Goal: Task Accomplishment & Management: Manage account settings

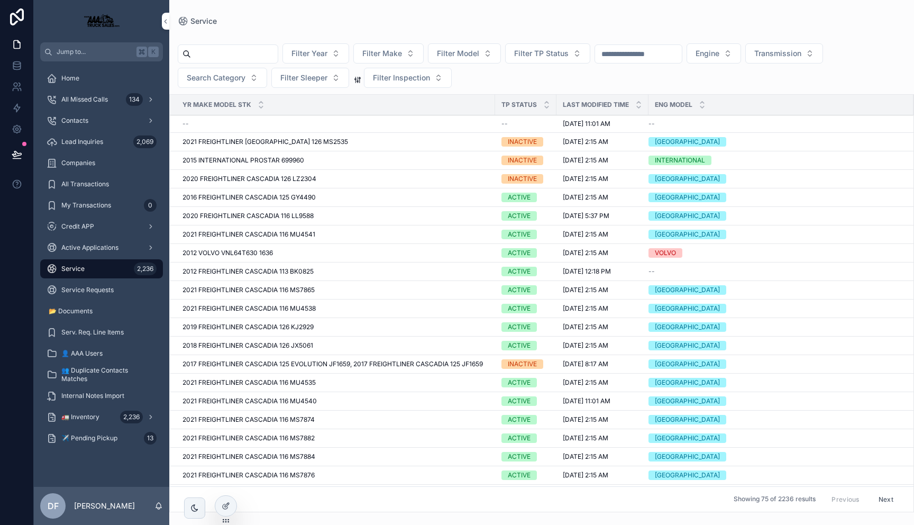
click at [295, 232] on span "2021 FREIGHTLINER CASCADIA 116 MU4541" at bounding box center [248, 234] width 133 height 8
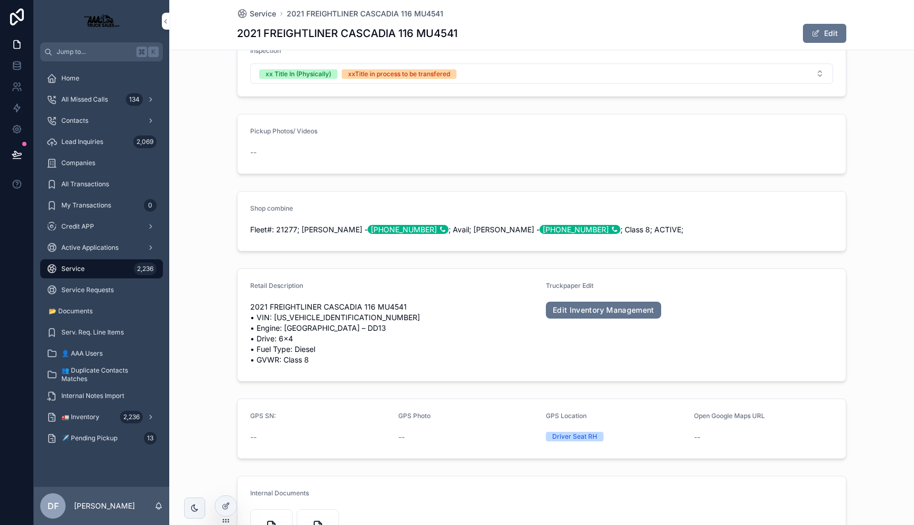
scroll to position [226, 0]
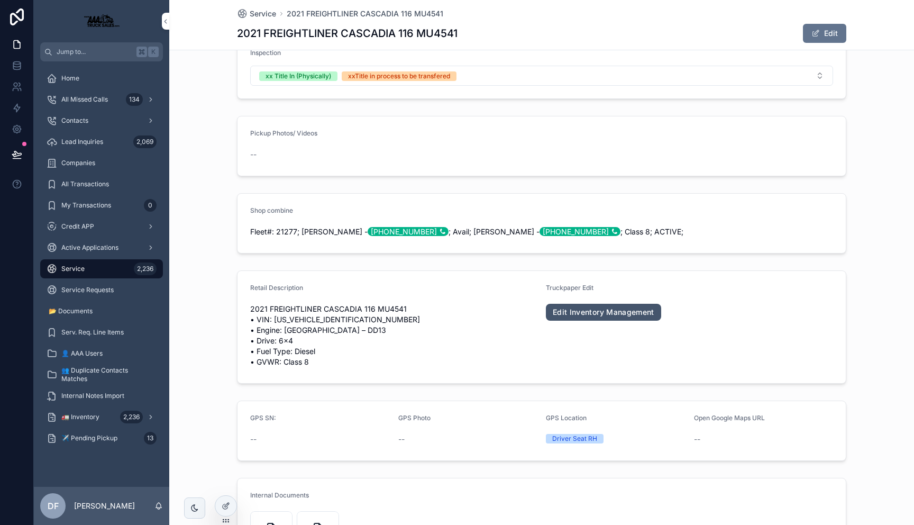
click at [607, 308] on link "Edit Inventory Management" at bounding box center [603, 312] width 115 height 17
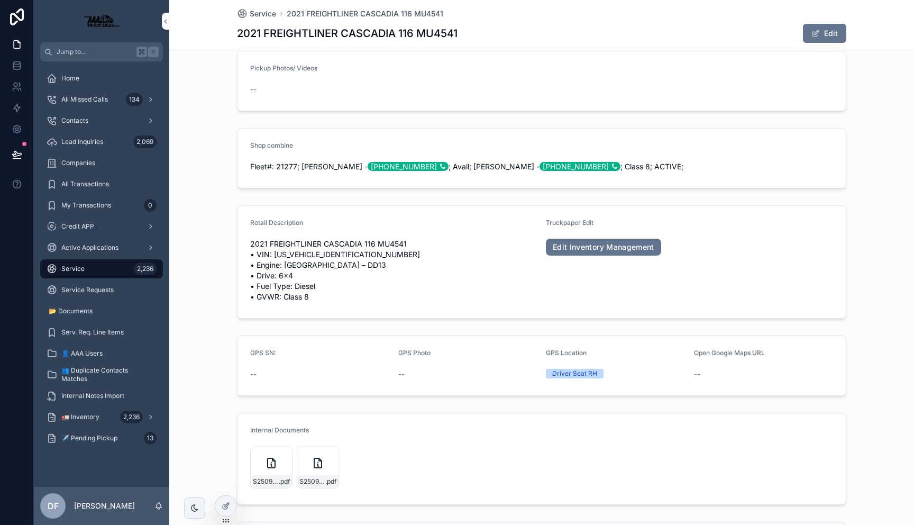
scroll to position [0, 0]
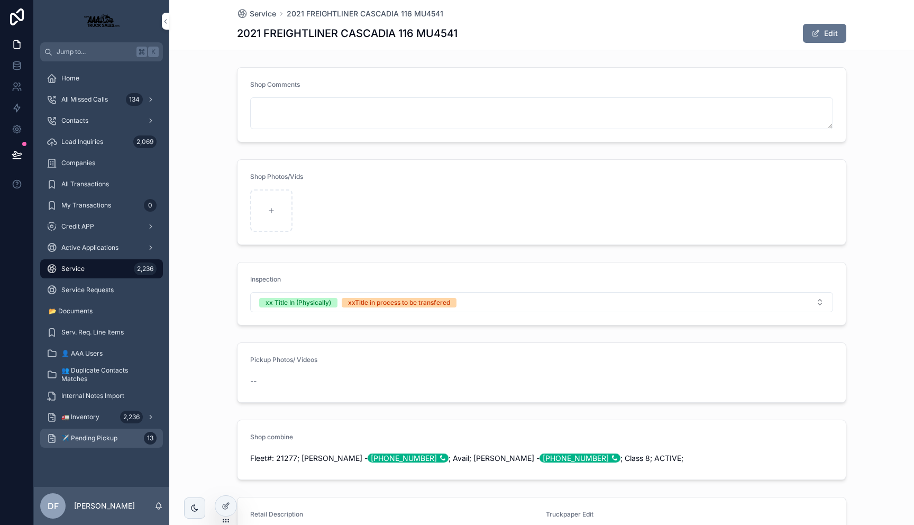
click at [93, 436] on span "✈️ Pending Pickup" at bounding box center [89, 438] width 56 height 8
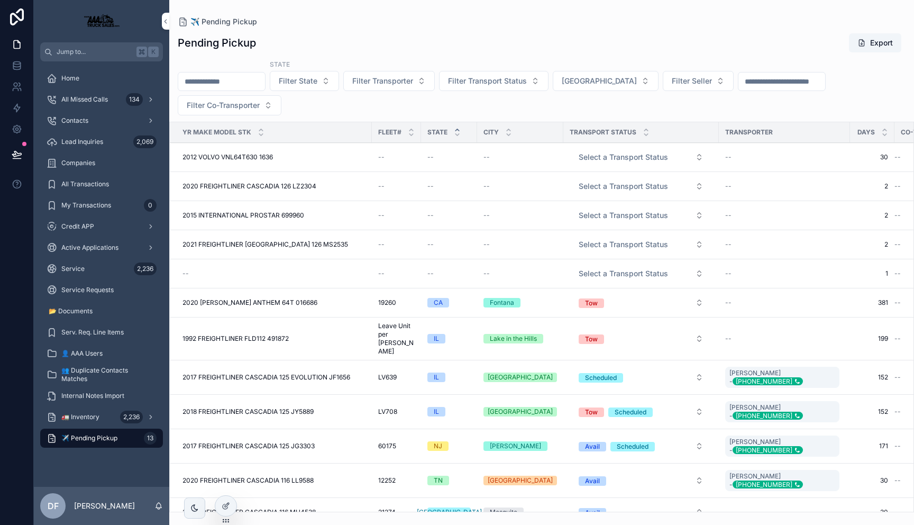
scroll to position [10, 0]
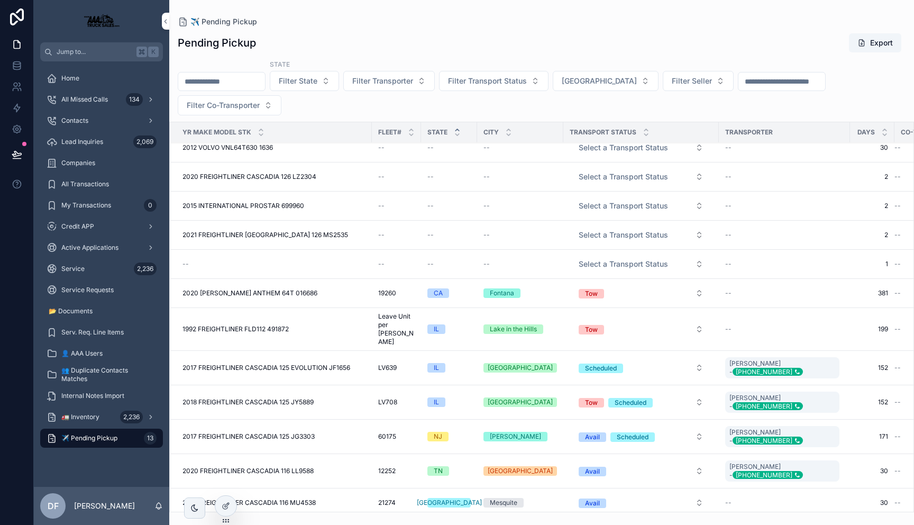
click at [770, 498] on div "--" at bounding box center [784, 502] width 118 height 8
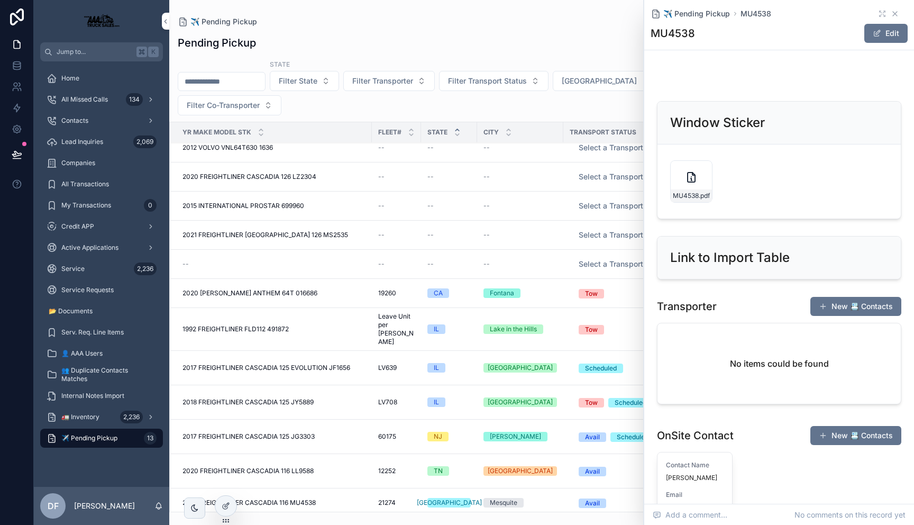
click at [895, 14] on icon "scrollable content" at bounding box center [895, 14] width 4 height 4
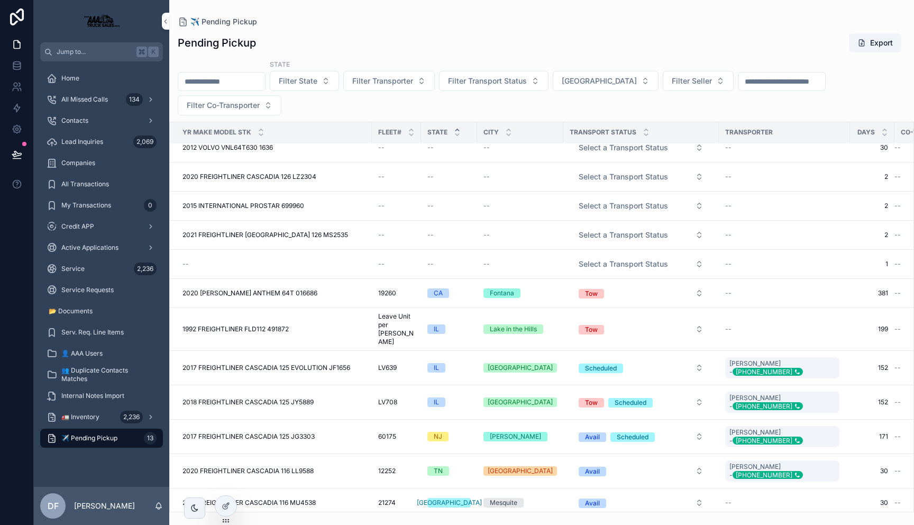
click at [737, 498] on div "--" at bounding box center [784, 502] width 118 height 8
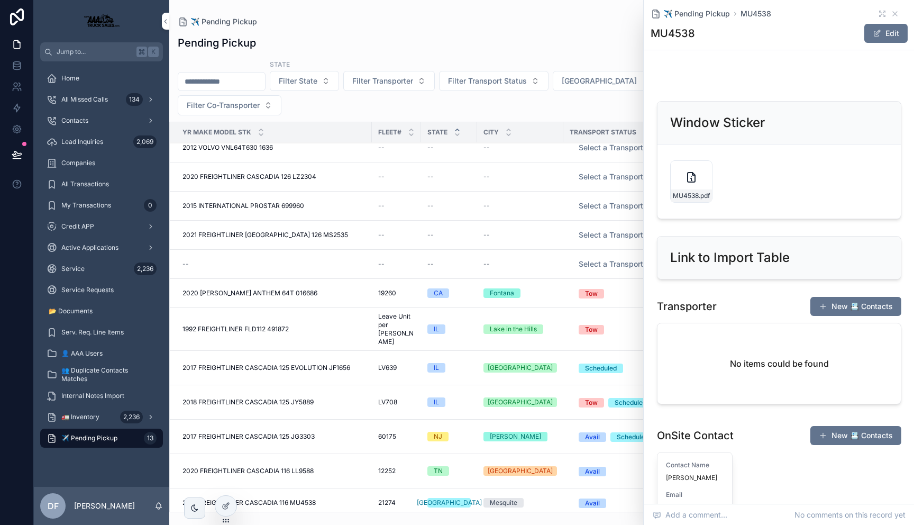
click at [325, 498] on div "2021 FREIGHTLINER CASCADIA 116 MU4538 2021 FREIGHTLINER CASCADIA 116 MU4538" at bounding box center [273, 502] width 183 height 8
click at [296, 488] on td "2021 FREIGHTLINER CASCADIA 116 MU4538 2021 FREIGHTLINER CASCADIA 116 MU4538" at bounding box center [271, 502] width 202 height 29
click at [291, 498] on span "2021 FREIGHTLINER CASCADIA 116 MU4538" at bounding box center [248, 502] width 133 height 8
click at [896, 11] on icon "scrollable content" at bounding box center [895, 14] width 8 height 8
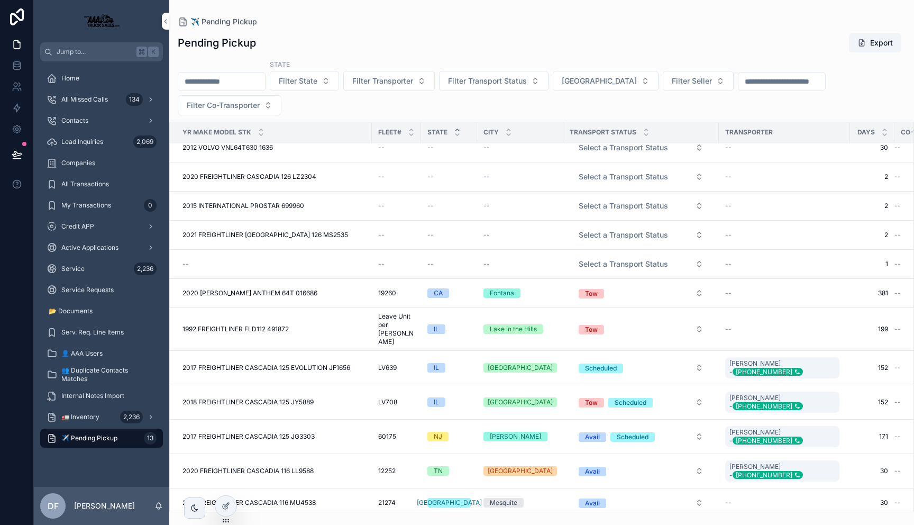
click at [292, 498] on span "2021 FREIGHTLINER CASCADIA 116 MU4538" at bounding box center [248, 502] width 133 height 8
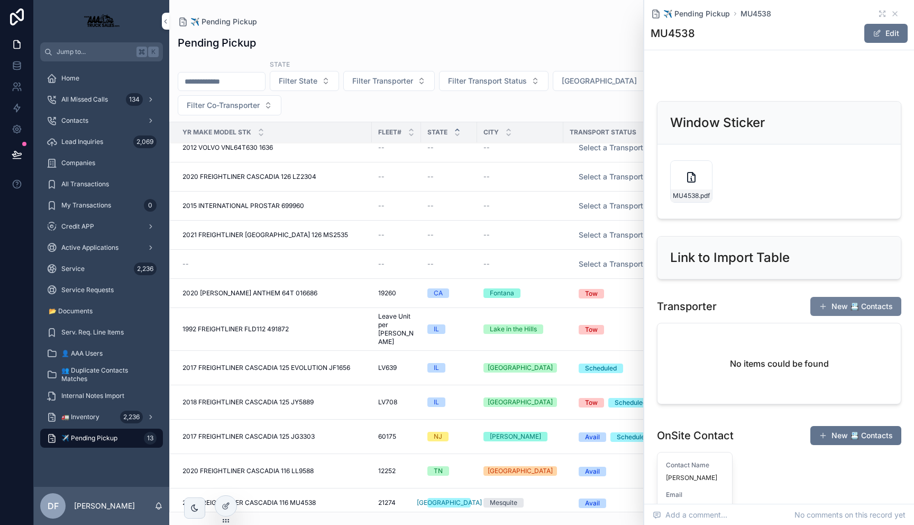
click at [844, 306] on button "New 📇 Contacts" at bounding box center [855, 306] width 91 height 19
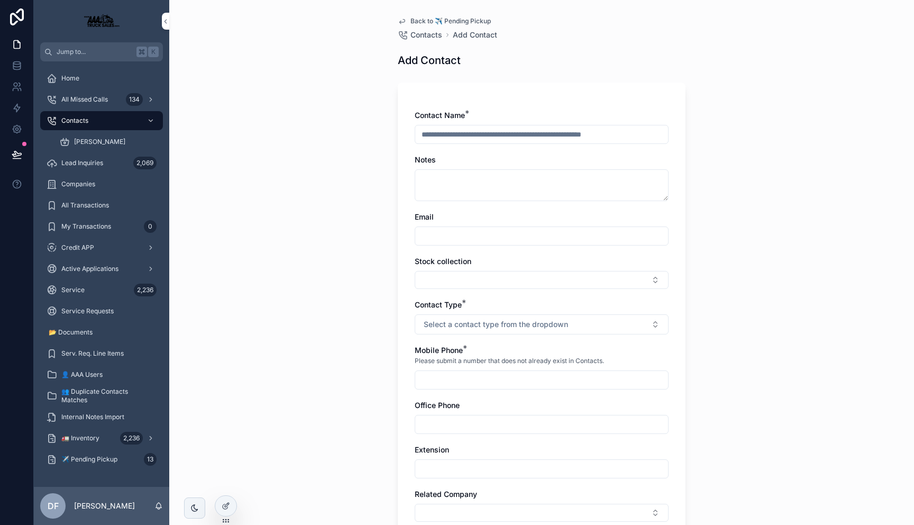
click at [555, 134] on input "scrollable content" at bounding box center [541, 134] width 253 height 15
click at [91, 460] on span "✈️ Pending Pickup" at bounding box center [89, 459] width 56 height 8
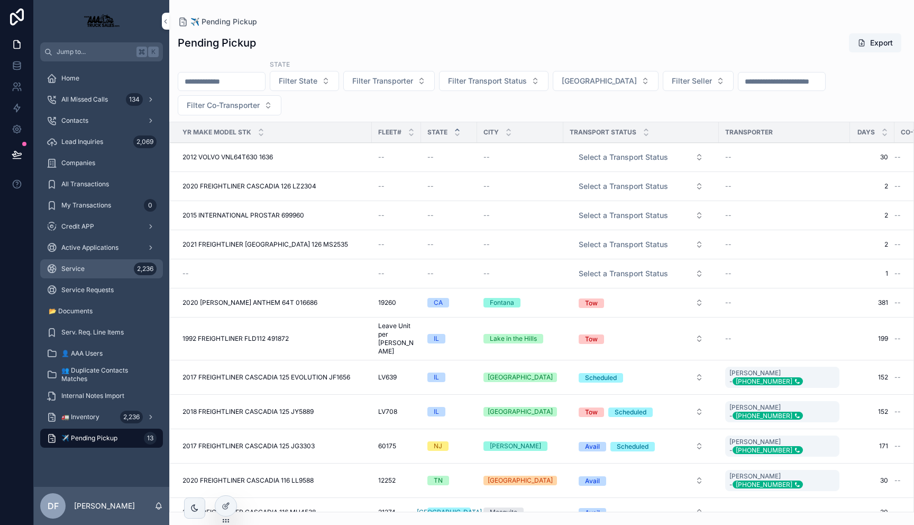
click at [70, 263] on div "Service 2,236" at bounding box center [102, 268] width 110 height 17
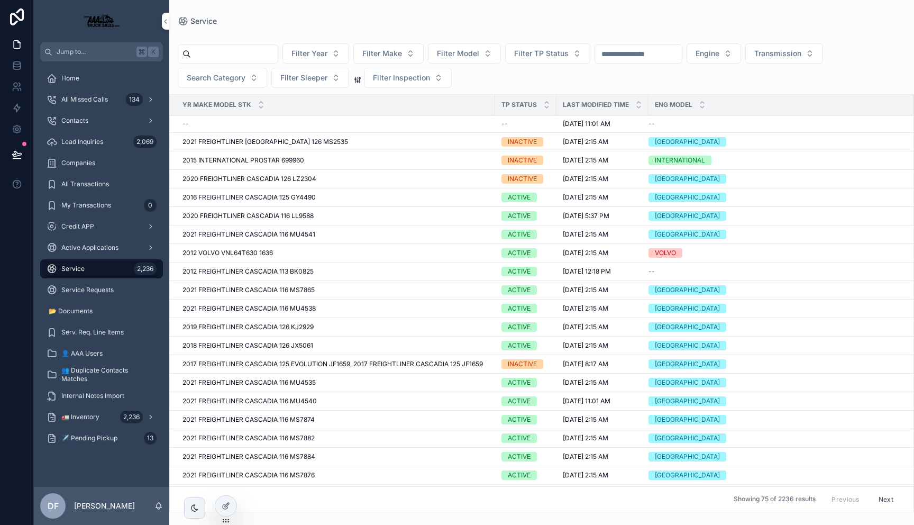
click at [265, 211] on td "2020 FREIGHTLINER CASCADIA 116 LL9588 2020 FREIGHTLINER CASCADIA 116 LL9588" at bounding box center [332, 216] width 325 height 19
click at [264, 214] on span "2020 FREIGHTLINER CASCADIA 116 LL9588" at bounding box center [247, 216] width 131 height 8
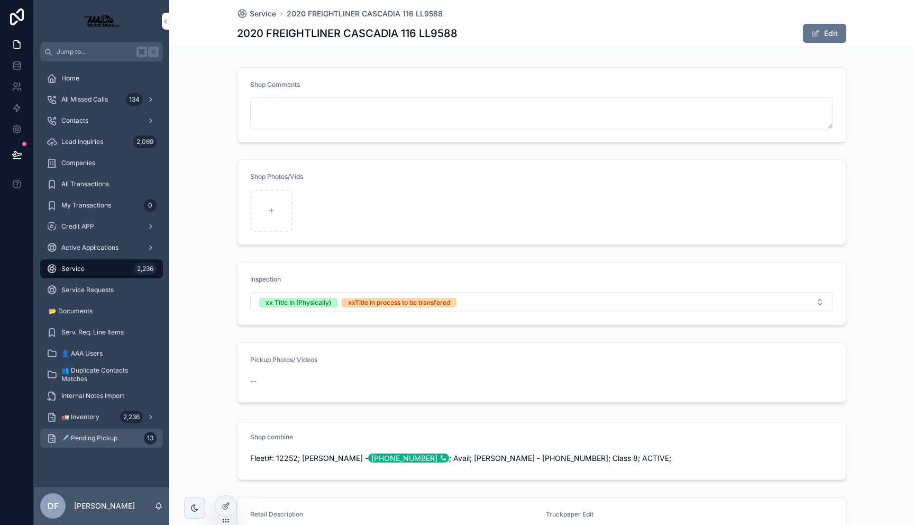
click at [94, 441] on span "✈️ Pending Pickup" at bounding box center [89, 438] width 56 height 8
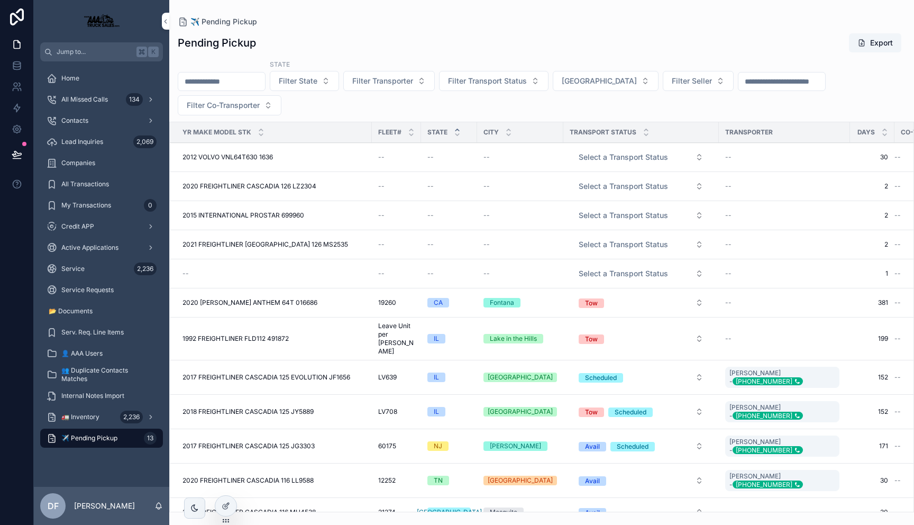
click at [223, 373] on span "2017 FREIGHTLINER CASCADIA 125 EVOLUTION JF1656" at bounding box center [266, 377] width 168 height 8
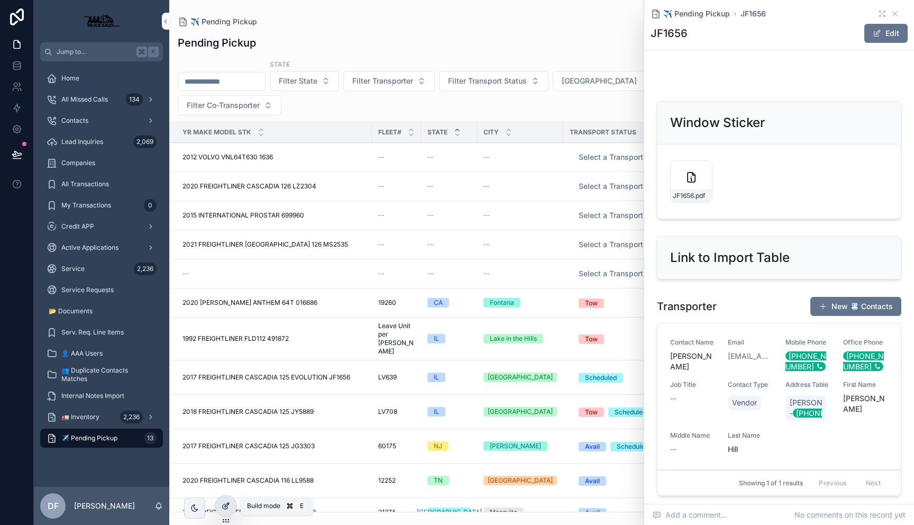
click at [225, 503] on icon at bounding box center [226, 505] width 8 height 8
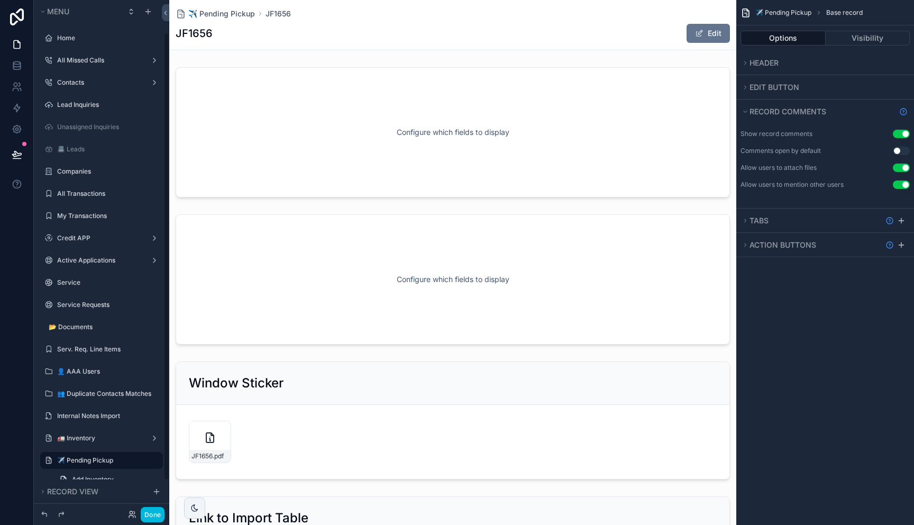
scroll to position [37, 0]
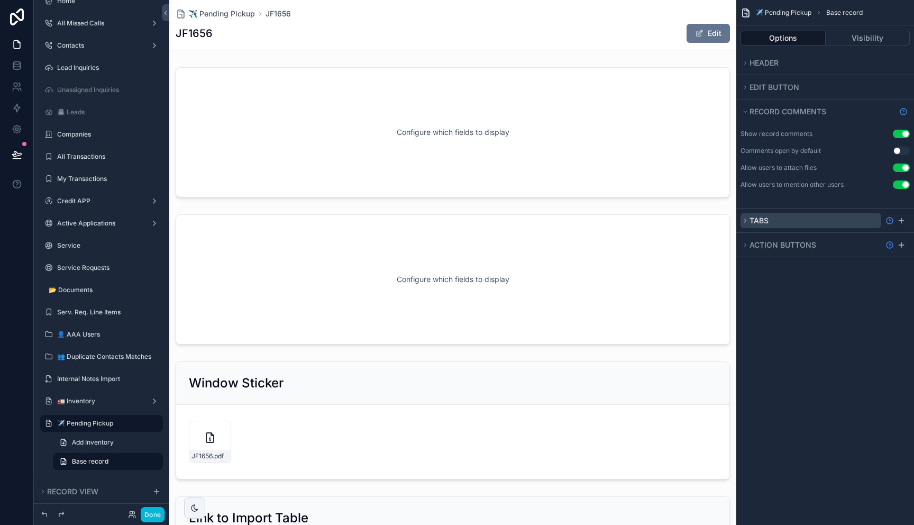
click at [769, 222] on button "Tabs" at bounding box center [810, 220] width 141 height 15
click at [0, 0] on icon "scrollable content" at bounding box center [0, 0] width 0 height 0
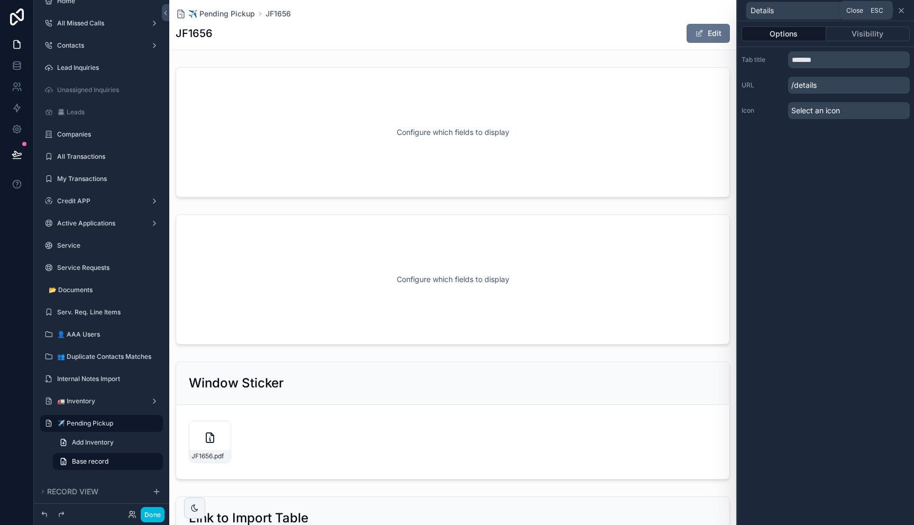
click at [901, 12] on icon at bounding box center [901, 10] width 8 height 8
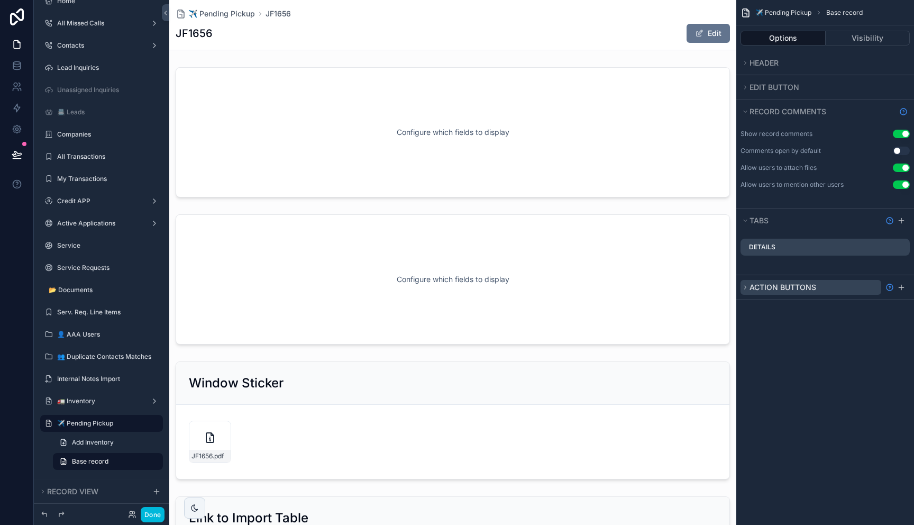
click at [797, 289] on span "Action buttons" at bounding box center [782, 286] width 67 height 9
click at [904, 289] on icon "scrollable content" at bounding box center [901, 287] width 8 height 8
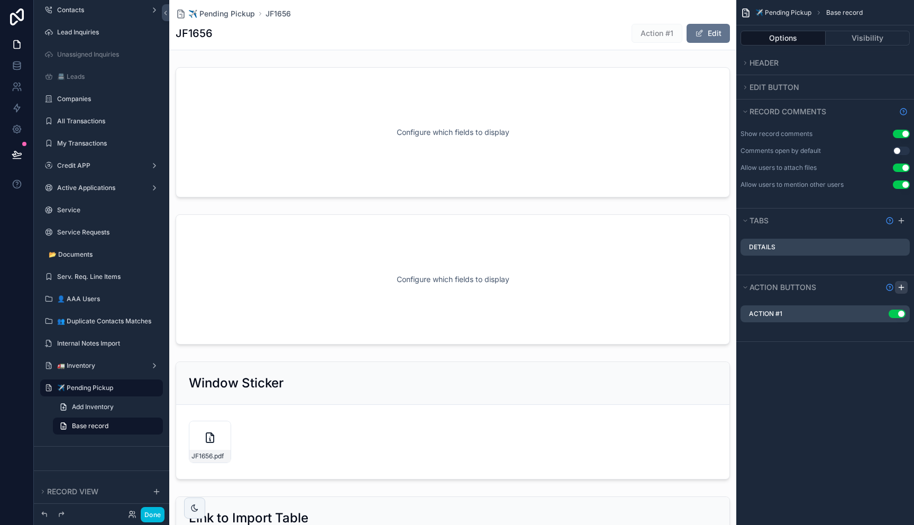
click at [904, 289] on icon "scrollable content" at bounding box center [901, 287] width 8 height 8
click at [902, 314] on button "Use setting" at bounding box center [896, 313] width 17 height 8
click at [894, 334] on button "Use setting" at bounding box center [896, 335] width 17 height 8
click at [0, 0] on icon "scrollable content" at bounding box center [0, 0] width 0 height 0
click at [882, 301] on button at bounding box center [884, 296] width 13 height 13
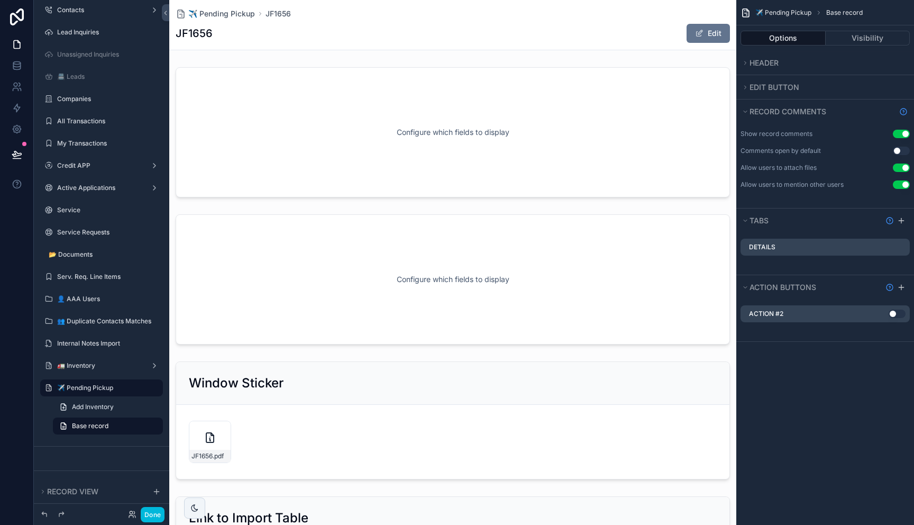
click at [0, 0] on icon "scrollable content" at bounding box center [0, 0] width 0 height 0
click at [882, 296] on icon at bounding box center [884, 297] width 5 height 5
click at [775, 61] on span "Header" at bounding box center [763, 62] width 29 height 9
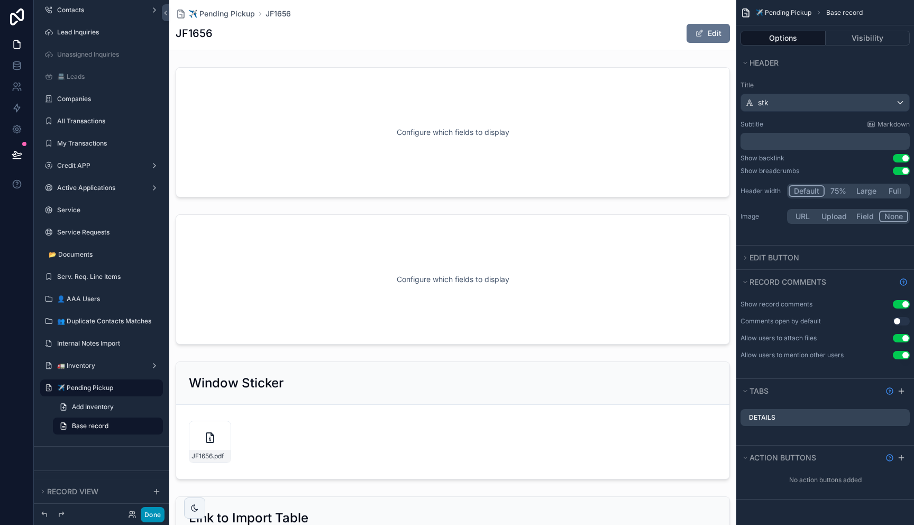
click at [154, 515] on button "Done" at bounding box center [153, 514] width 24 height 15
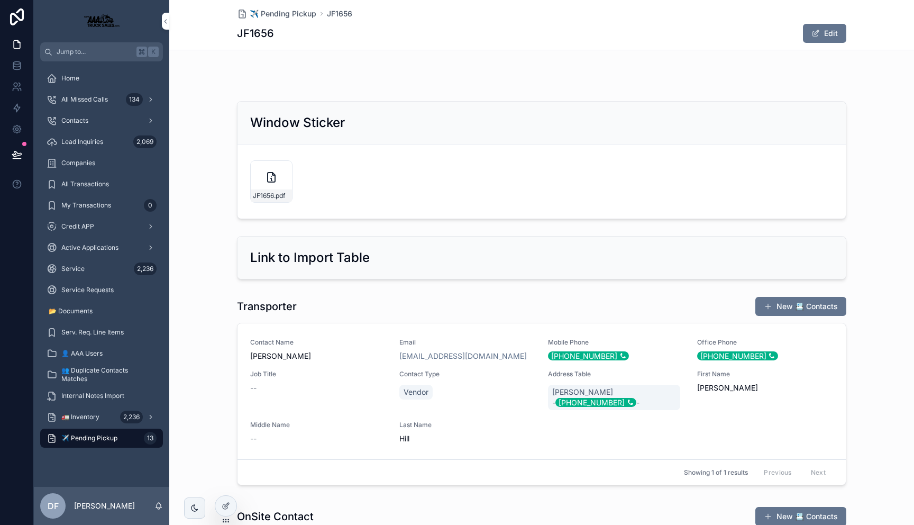
click at [76, 439] on span "✈️ Pending Pickup" at bounding box center [89, 438] width 56 height 8
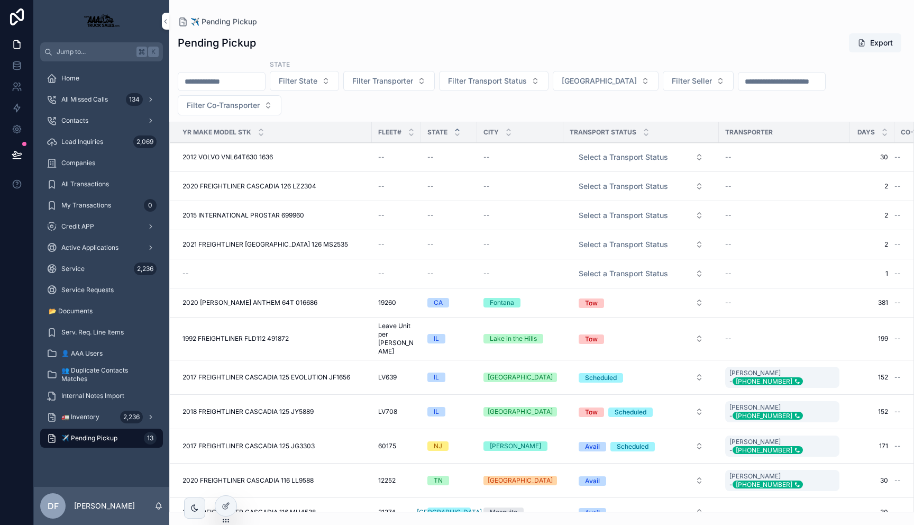
click at [226, 304] on span "2020 [PERSON_NAME] ANTHEM 64T 016686" at bounding box center [249, 302] width 135 height 8
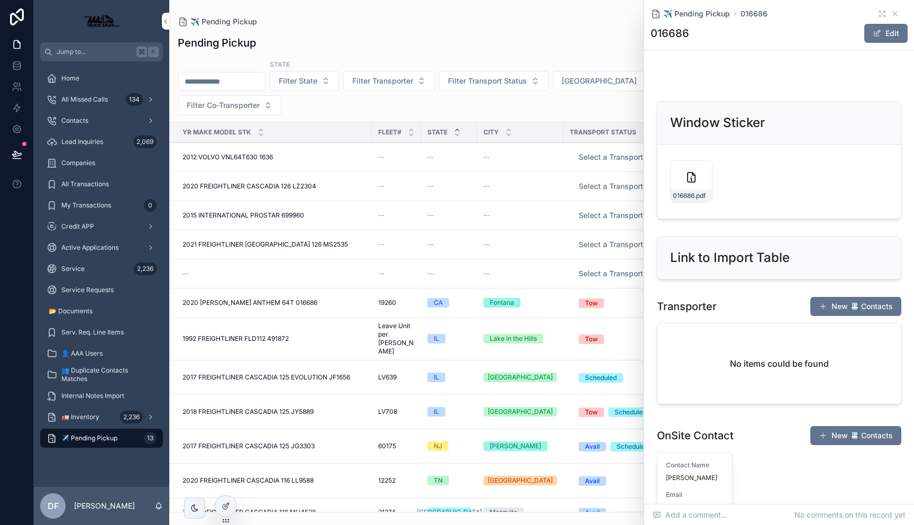
click at [210, 300] on span "2020 [PERSON_NAME] ANTHEM 64T 016686" at bounding box center [249, 302] width 135 height 8
click at [226, 247] on span "2021 FREIGHTLINER [GEOGRAPHIC_DATA] 126 MS2535" at bounding box center [265, 244] width 166 height 8
click at [219, 214] on span "2015 INTERNATIONAL PROSTAR 699960" at bounding box center [243, 215] width 122 height 8
click at [223, 188] on span "2020 FREIGHTLINER CASCADIA 126 LZ2304" at bounding box center [249, 186] width 134 height 8
click at [224, 508] on icon at bounding box center [225, 506] width 5 height 5
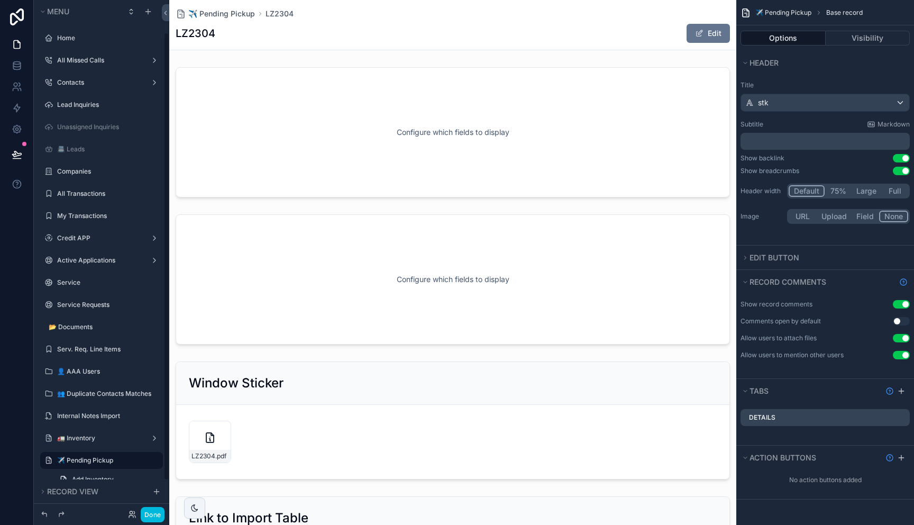
scroll to position [37, 0]
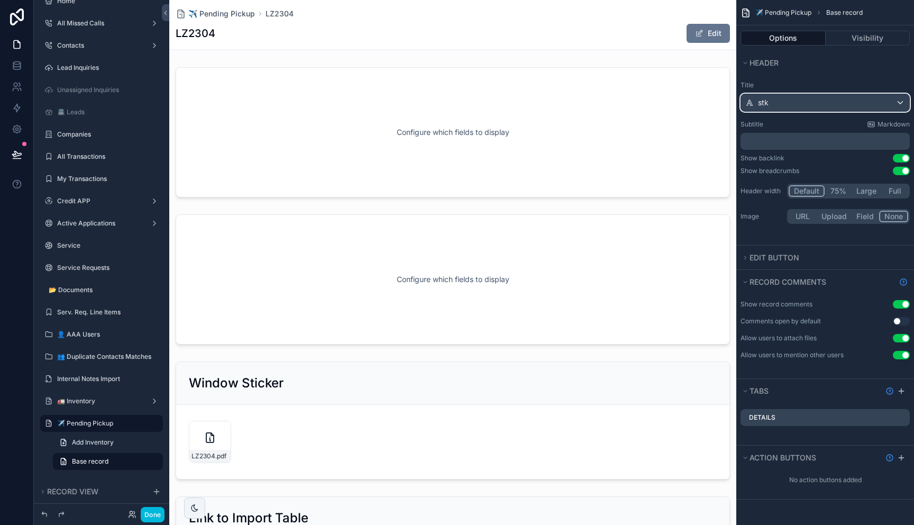
click at [843, 100] on div "stk" at bounding box center [825, 102] width 168 height 17
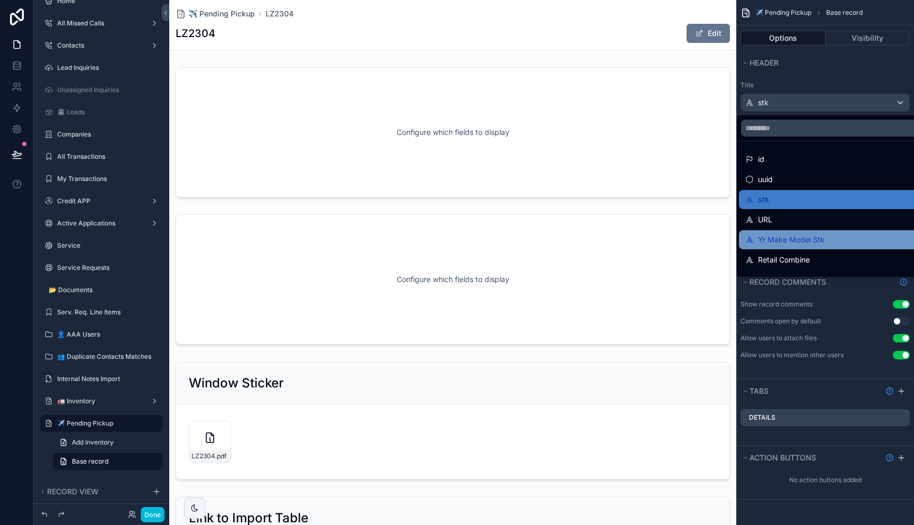
click at [809, 233] on span "Yr Make Model Stk" at bounding box center [791, 239] width 67 height 13
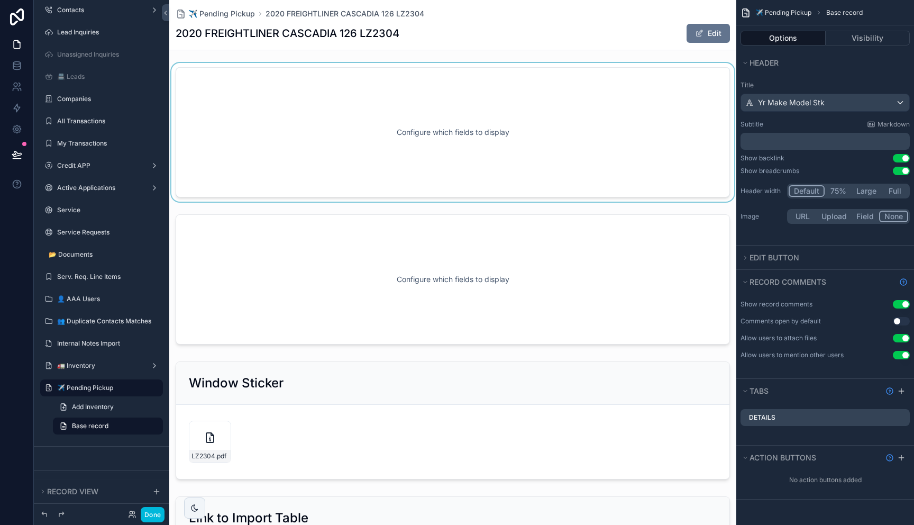
click at [540, 113] on div "scrollable content" at bounding box center [452, 132] width 567 height 139
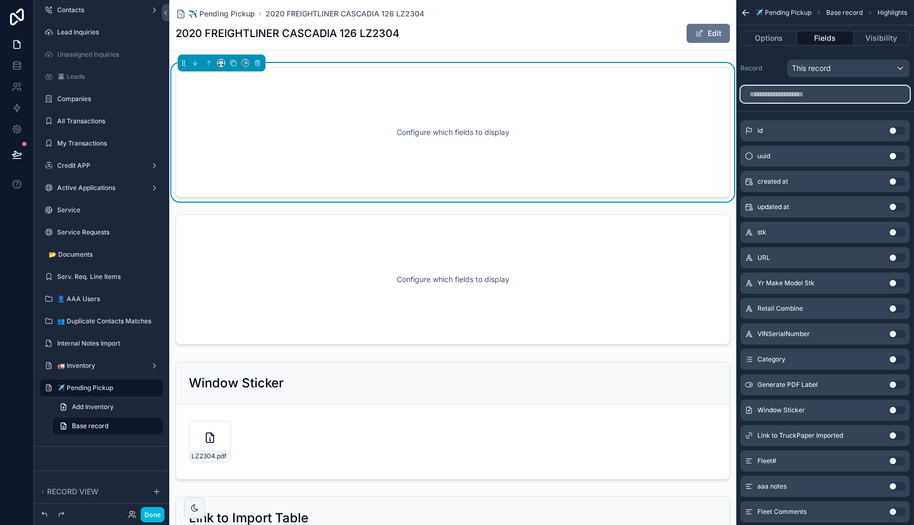
click at [832, 97] on input "scrollable content" at bounding box center [824, 94] width 169 height 17
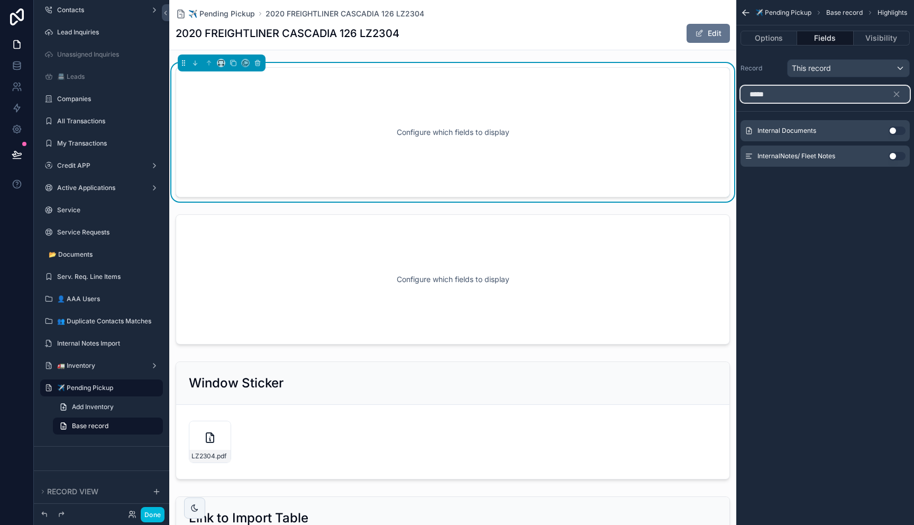
type input "*****"
click at [895, 155] on button "Use setting" at bounding box center [896, 156] width 17 height 8
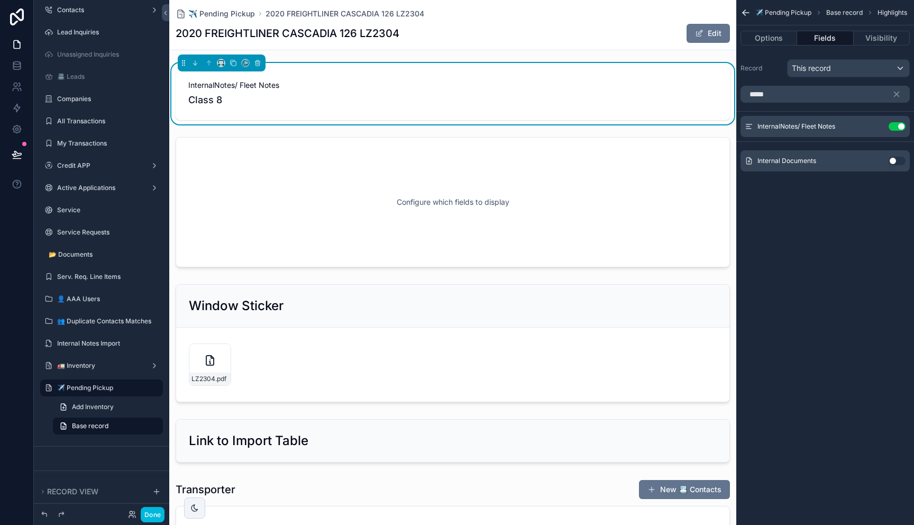
click at [894, 160] on button "Use setting" at bounding box center [896, 161] width 17 height 8
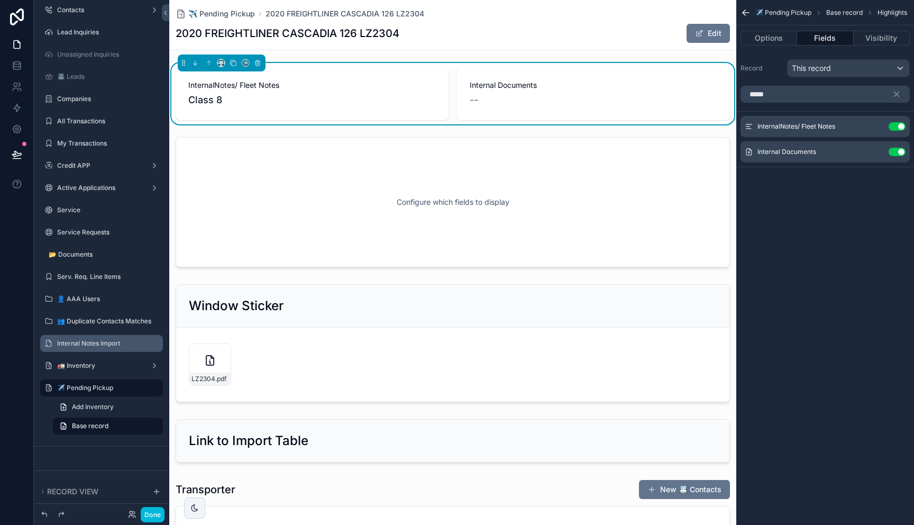
click at [95, 341] on label "Internal Notes Import" at bounding box center [106, 343] width 99 height 8
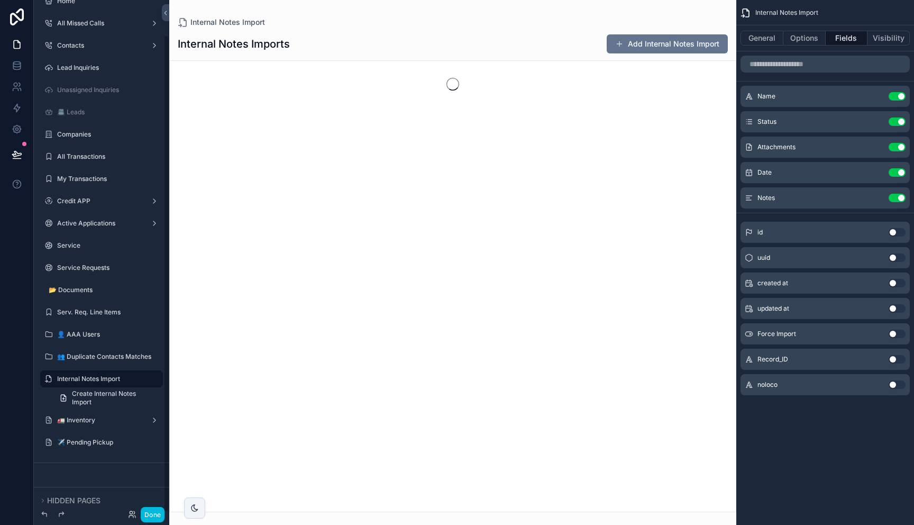
scroll to position [37, 0]
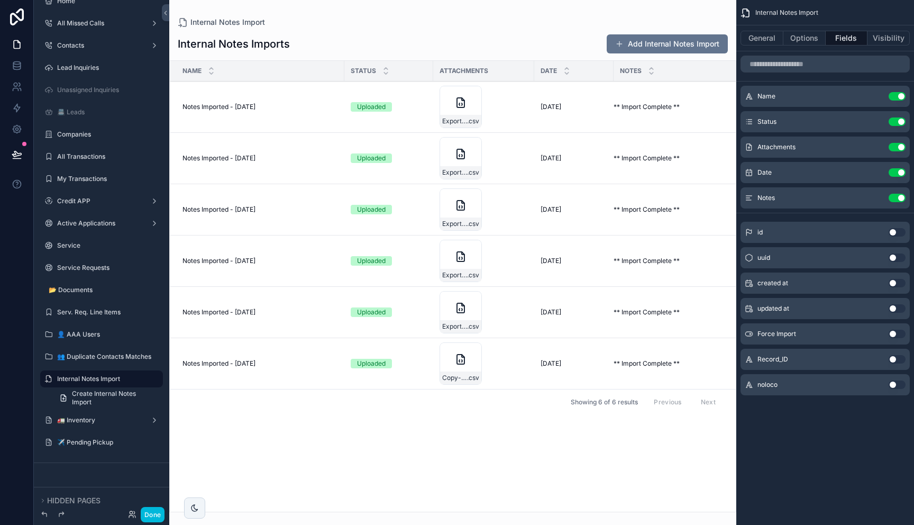
click at [635, 46] on div "scrollable content" at bounding box center [452, 262] width 567 height 525
click at [635, 46] on button "Add Internal Notes Import" at bounding box center [667, 43] width 121 height 19
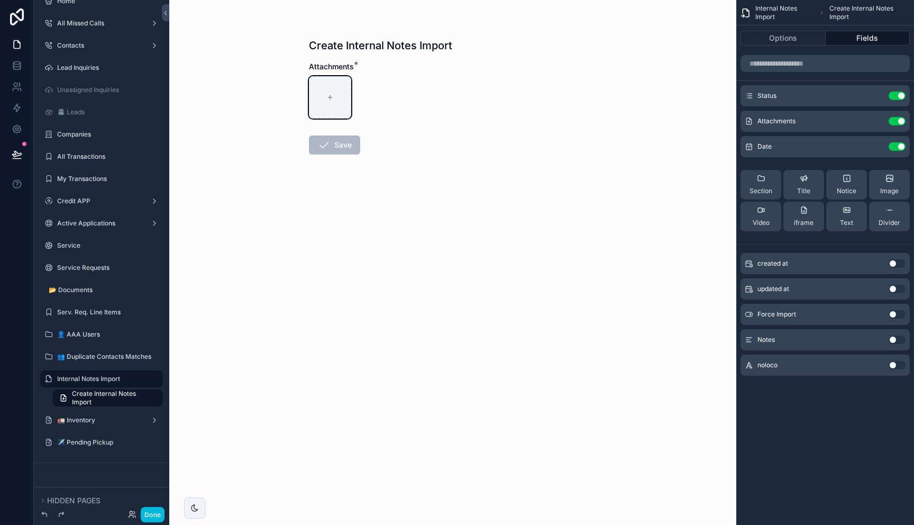
click at [340, 90] on div "scrollable content" at bounding box center [330, 97] width 42 height 42
type input "**********"
click at [323, 144] on icon "scrollable content" at bounding box center [323, 145] width 13 height 13
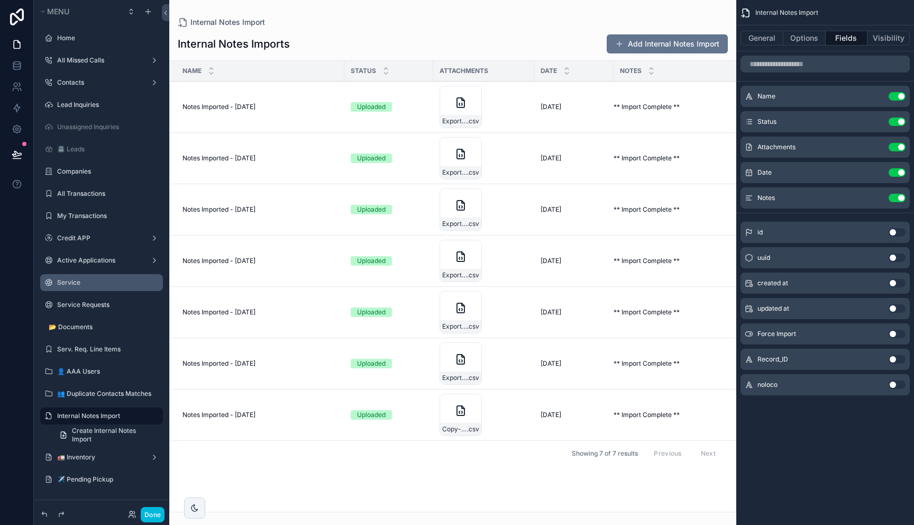
click at [78, 287] on div "Service" at bounding box center [109, 282] width 104 height 8
click at [76, 282] on label "Service" at bounding box center [106, 282] width 99 height 8
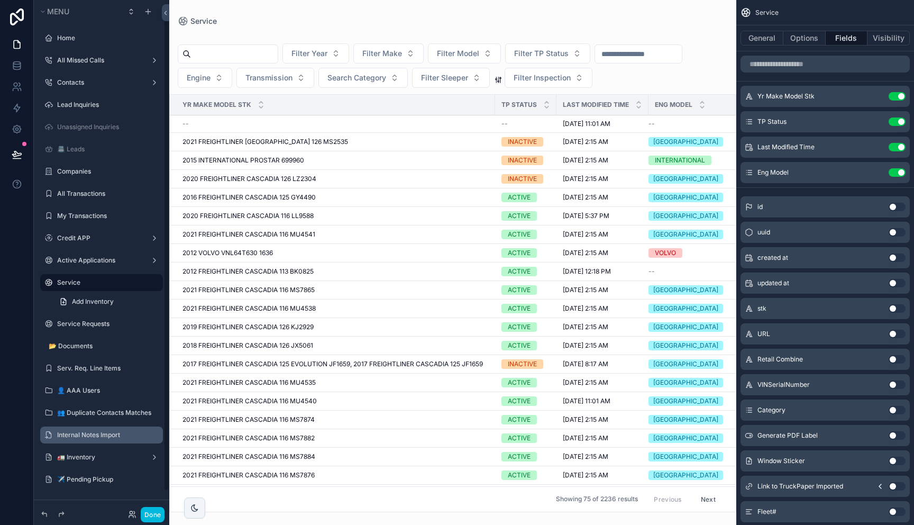
scroll to position [15, 0]
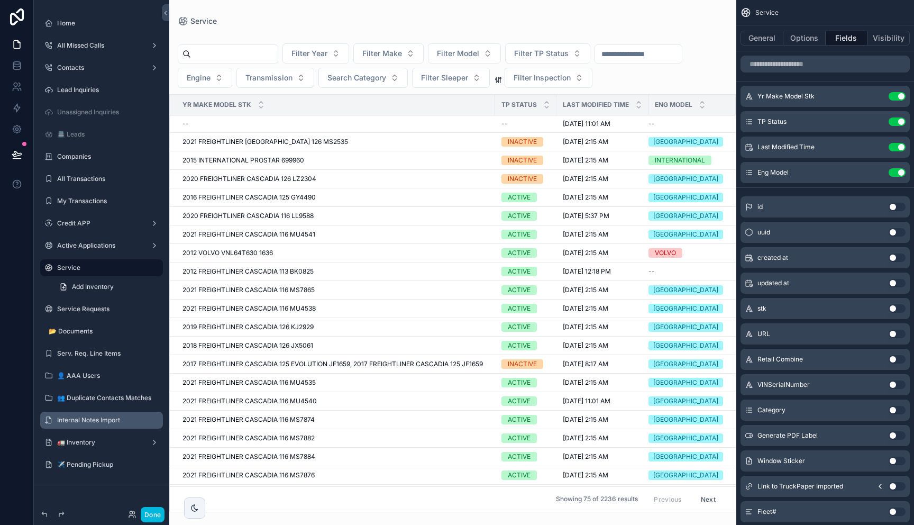
click at [243, 58] on div "scrollable content" at bounding box center [452, 262] width 567 height 525
click at [243, 58] on input "scrollable content" at bounding box center [234, 54] width 87 height 15
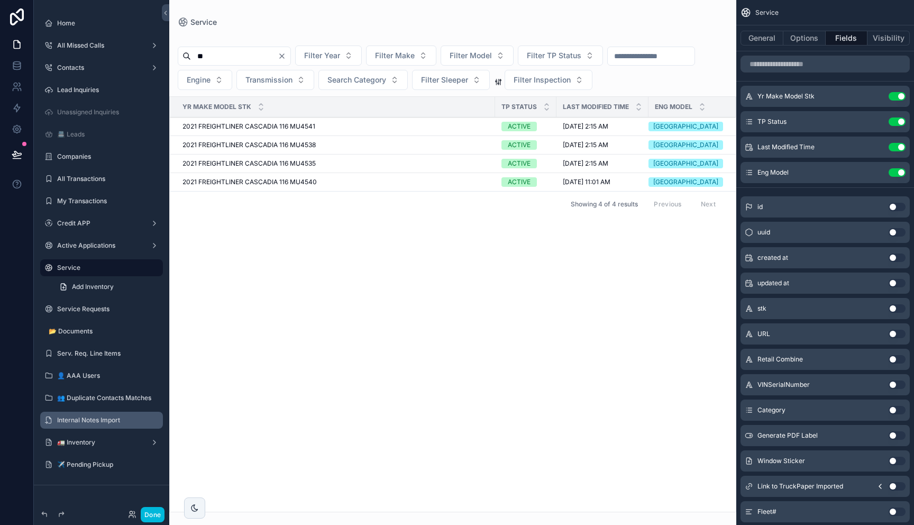
type input "**"
click at [316, 127] on div "2021 FREIGHTLINER CASCADIA 116 MU4541 2021 FREIGHTLINER [GEOGRAPHIC_DATA] 116 M…" at bounding box center [335, 126] width 306 height 8
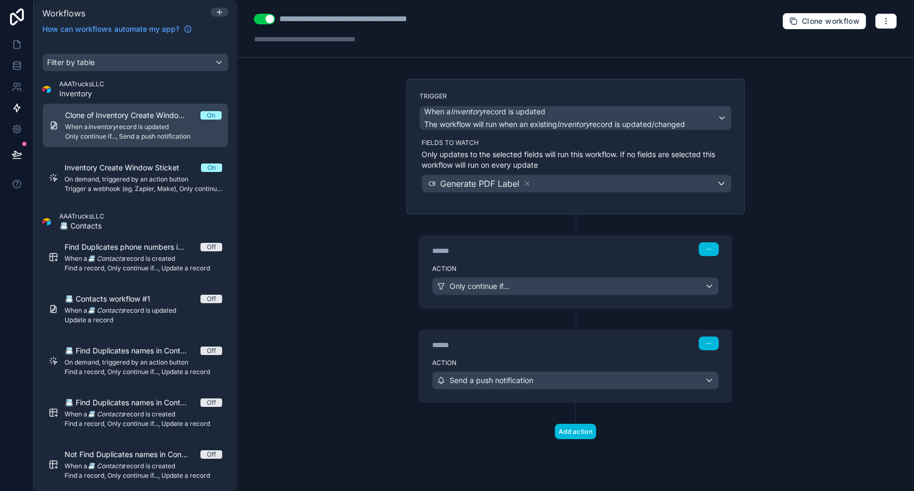
click at [273, 420] on div "**********" at bounding box center [575, 245] width 677 height 491
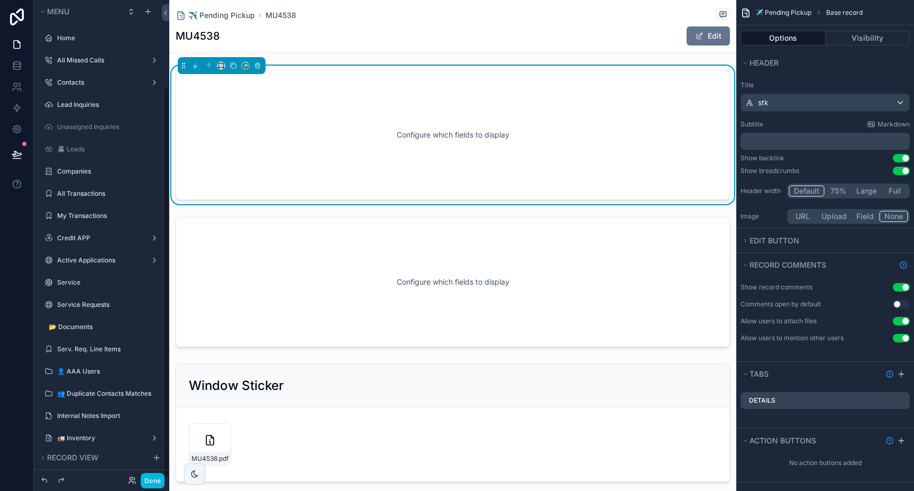
scroll to position [106, 0]
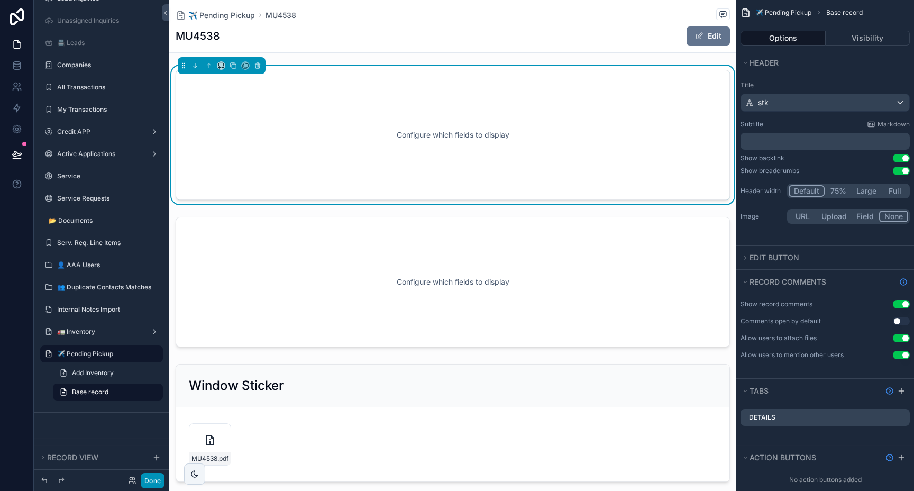
click at [147, 479] on button "Done" at bounding box center [153, 480] width 24 height 15
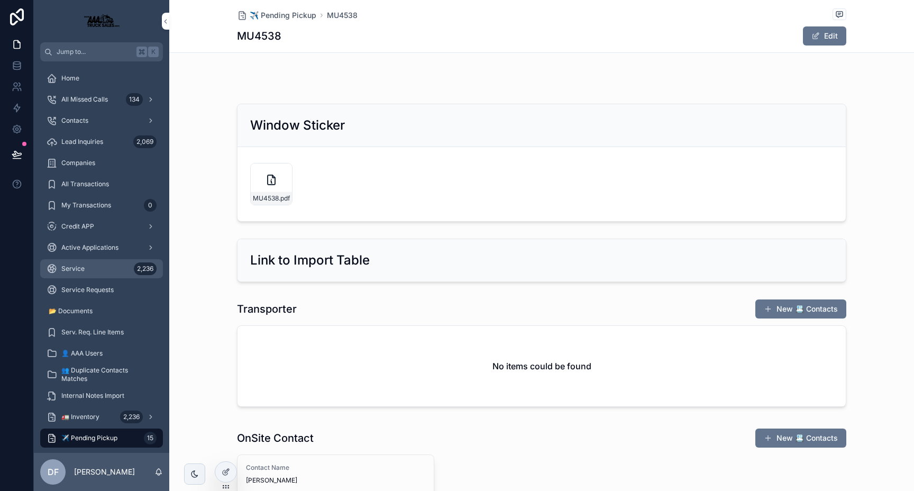
click at [85, 273] on div "Service 2,236" at bounding box center [102, 268] width 110 height 17
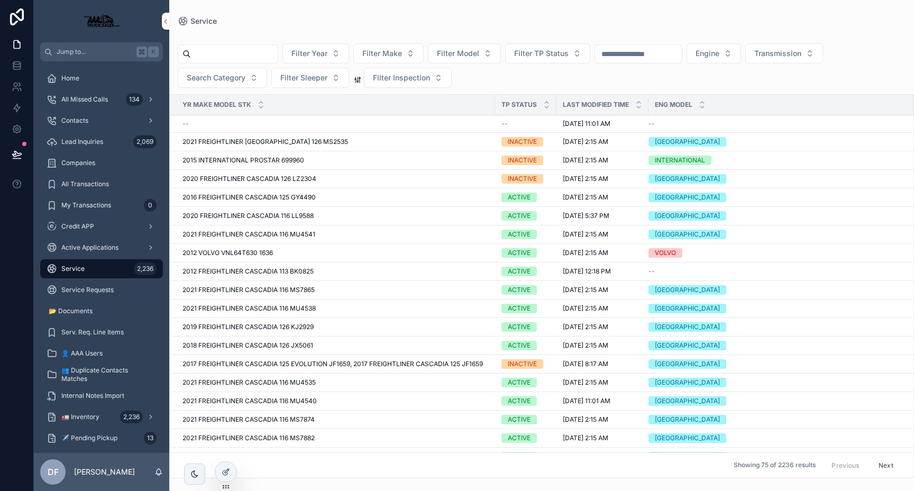
click at [262, 48] on input "scrollable content" at bounding box center [234, 54] width 87 height 15
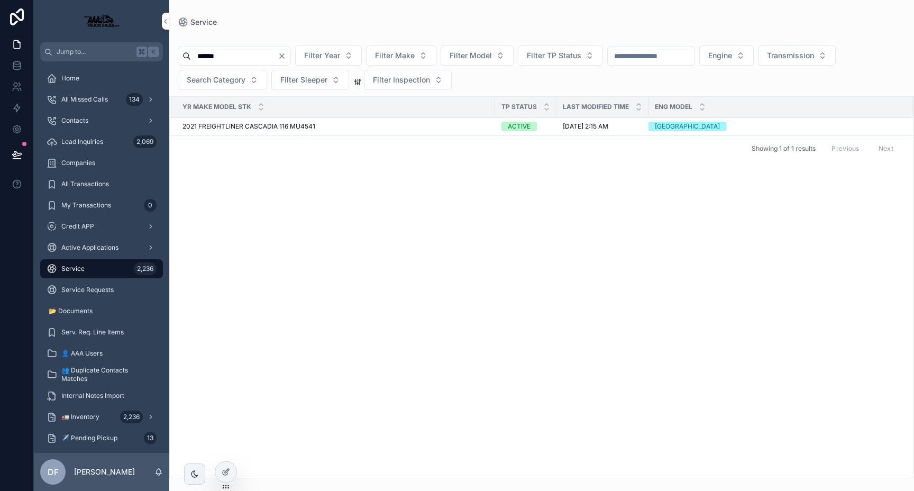
type input "******"
click at [279, 124] on span "2021 FREIGHTLINER CASCADIA 116 MU4541" at bounding box center [248, 126] width 133 height 8
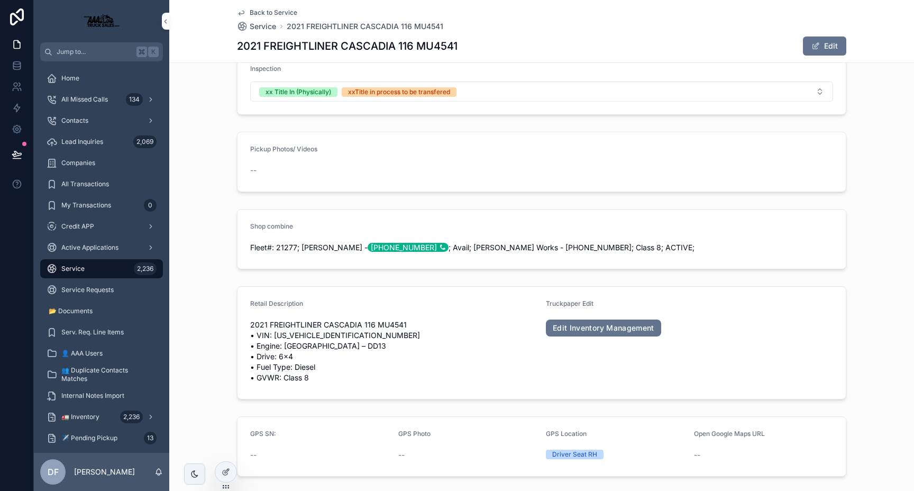
scroll to position [224, 0]
click at [394, 323] on span "2021 FREIGHTLINER CASCADIA 116 MU4541 • VIN: [US_VEHICLE_IDENTIFICATION_NUMBER]…" at bounding box center [393, 349] width 287 height 63
copy span "MU4541"
click at [601, 322] on link "Edit Inventory Management" at bounding box center [603, 326] width 115 height 17
